Goal: Find specific page/section: Find specific page/section

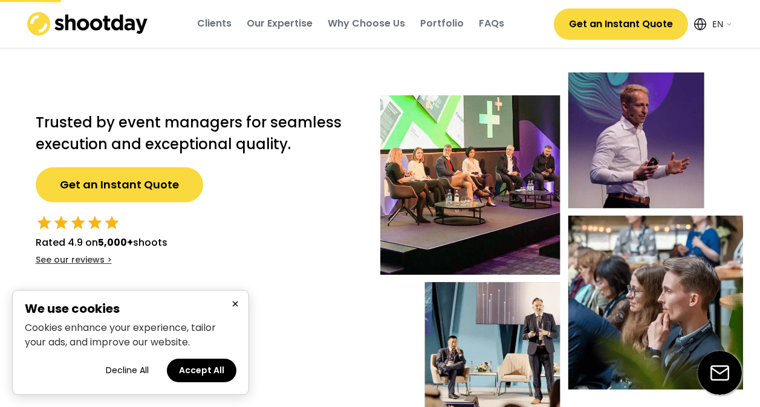
select select ""en""
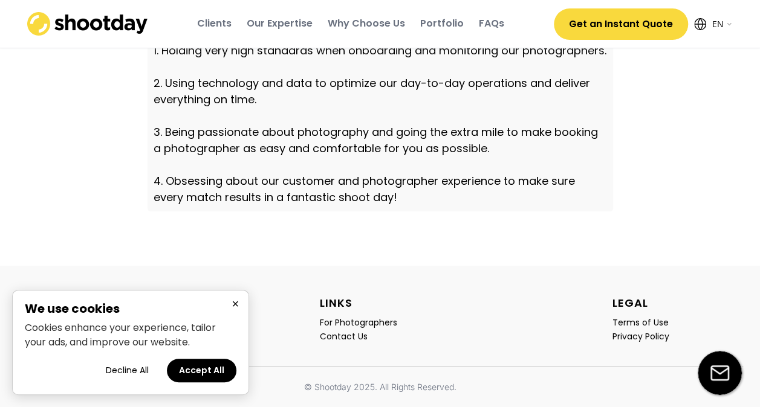
scroll to position [4292, 0]
